Goal: Navigation & Orientation: Find specific page/section

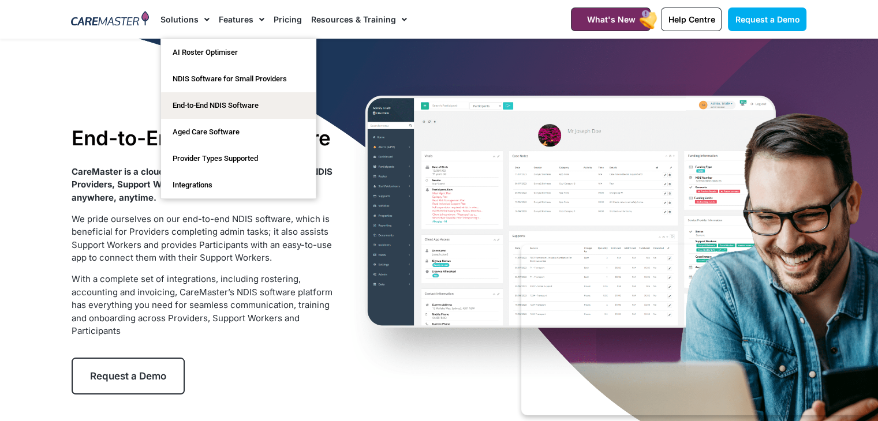
click at [203, 21] on span "Menu" at bounding box center [203, 20] width 11 height 20
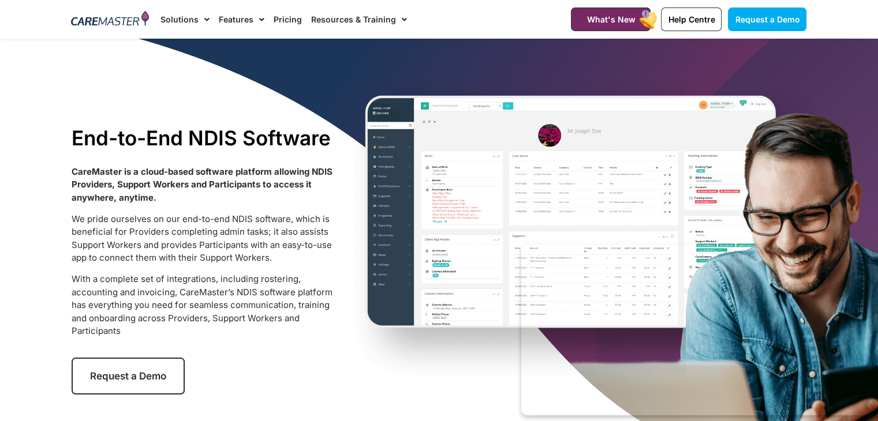
click at [99, 18] on img at bounding box center [110, 19] width 78 height 17
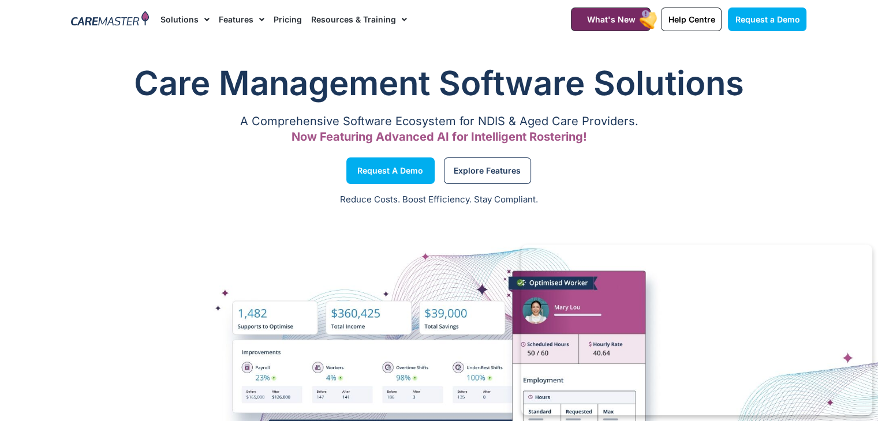
click at [117, 23] on img at bounding box center [110, 19] width 78 height 17
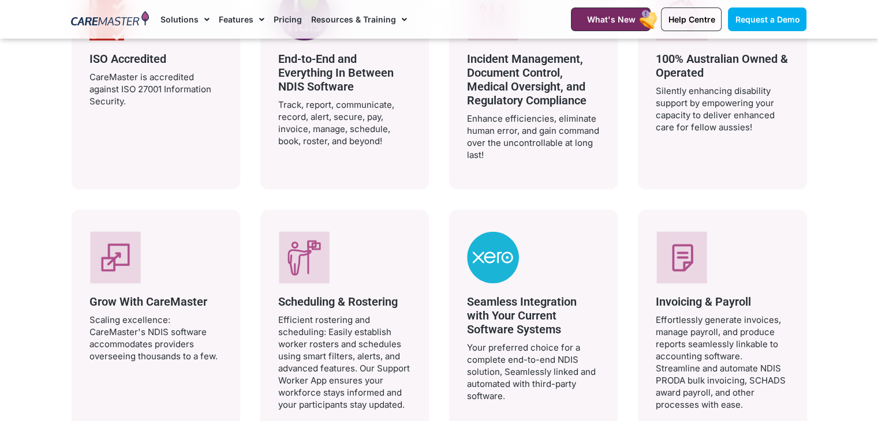
scroll to position [2291, 0]
